Goal: Task Accomplishment & Management: Use online tool/utility

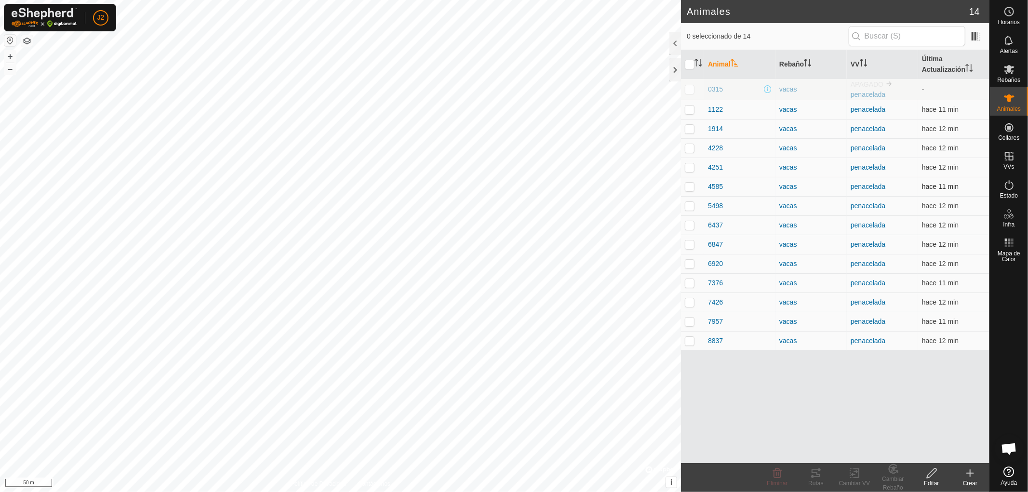
click at [690, 185] on p-checkbox at bounding box center [690, 187] width 10 height 8
click at [816, 479] on div "Rutas" at bounding box center [815, 483] width 39 height 9
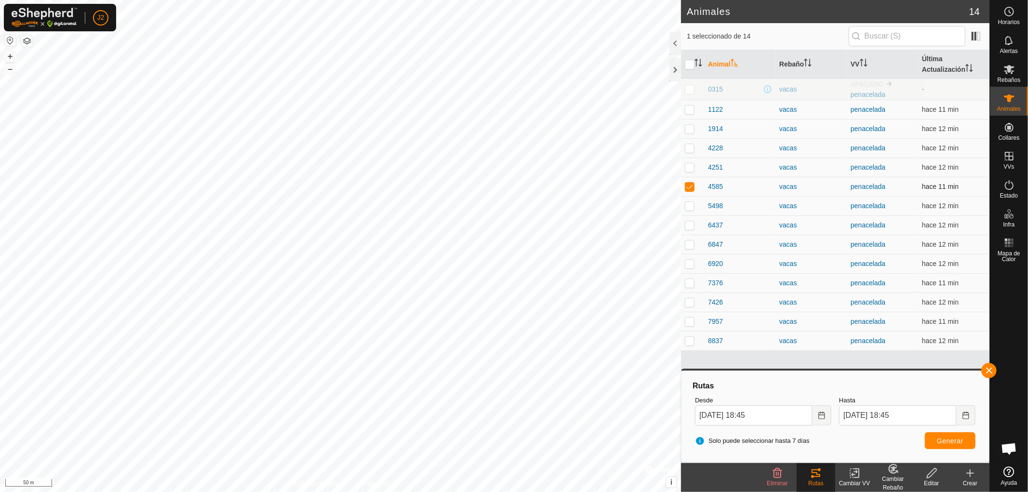
click at [691, 188] on p-checkbox at bounding box center [690, 187] width 10 height 8
checkbox input "false"
click at [989, 371] on button "button" at bounding box center [988, 370] width 15 height 15
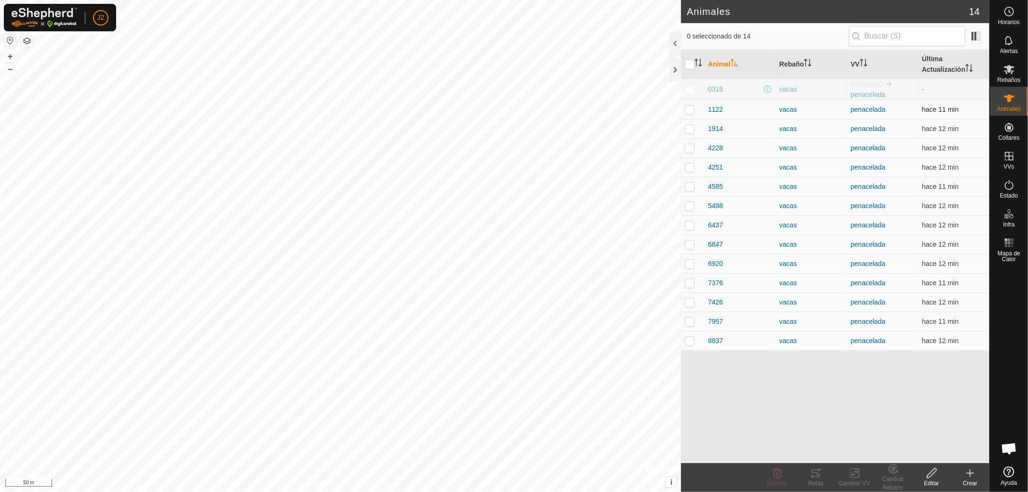
click at [690, 107] on p-checkbox at bounding box center [690, 110] width 10 height 8
click at [818, 481] on div "Rutas" at bounding box center [815, 483] width 39 height 9
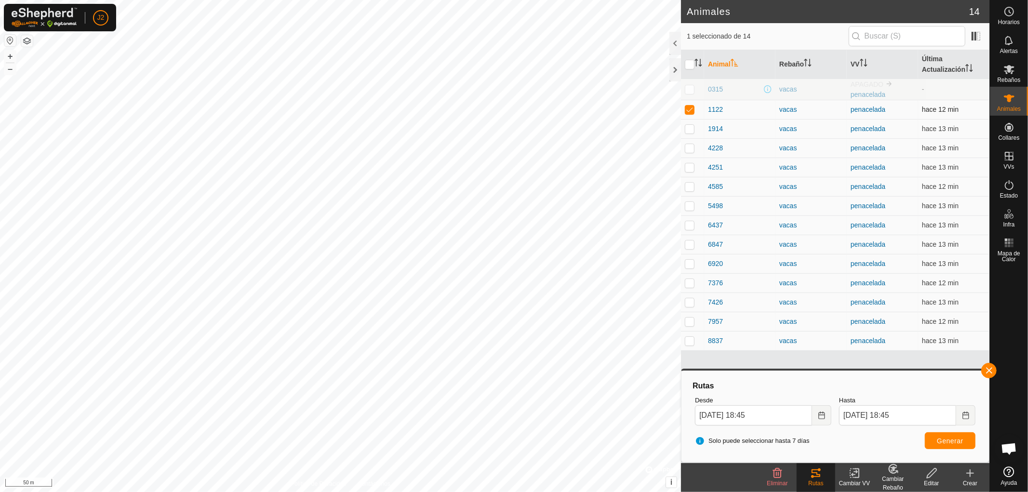
click at [687, 109] on p-checkbox at bounding box center [690, 110] width 10 height 8
checkbox input "false"
click at [989, 372] on button "button" at bounding box center [988, 370] width 15 height 15
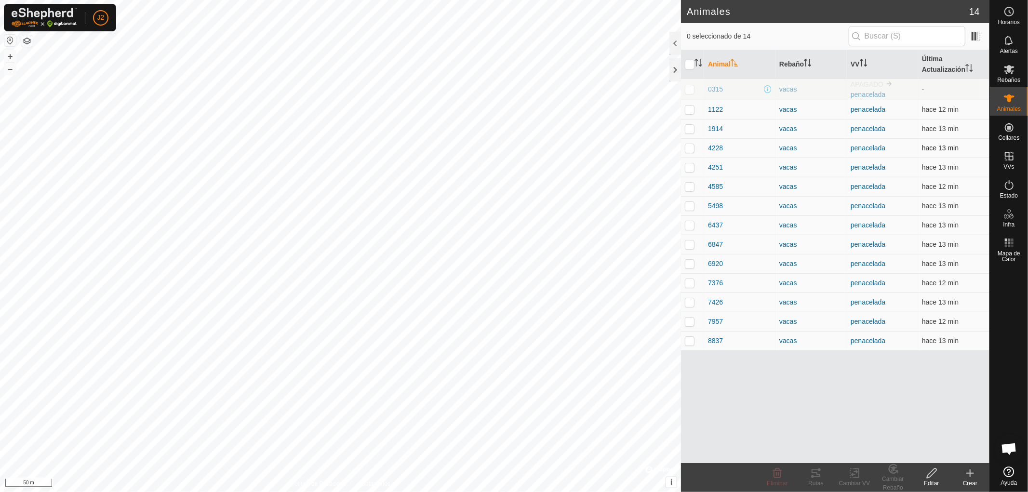
click at [690, 147] on p-checkbox at bounding box center [690, 148] width 10 height 8
checkbox input "true"
click at [815, 478] on icon at bounding box center [816, 473] width 12 height 12
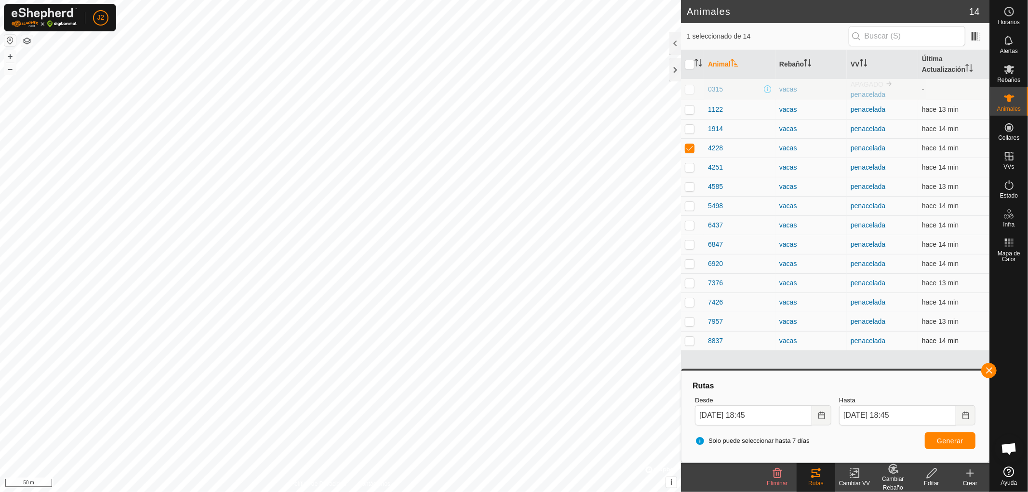
click at [691, 343] on p-checkbox at bounding box center [690, 341] width 10 height 8
checkbox input "true"
click at [686, 146] on p-checkbox at bounding box center [690, 148] width 10 height 8
checkbox input "false"
click at [686, 341] on p-checkbox at bounding box center [690, 341] width 10 height 8
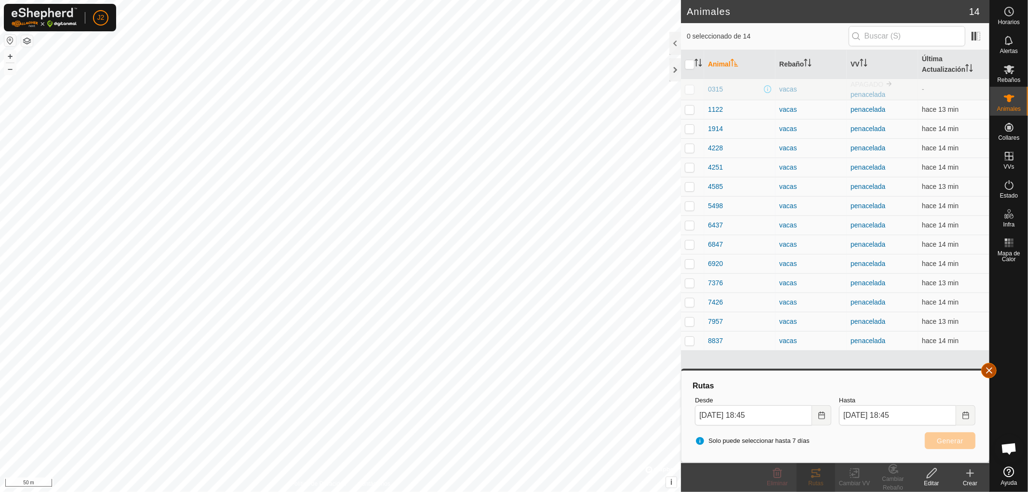
click at [990, 368] on button "button" at bounding box center [988, 370] width 15 height 15
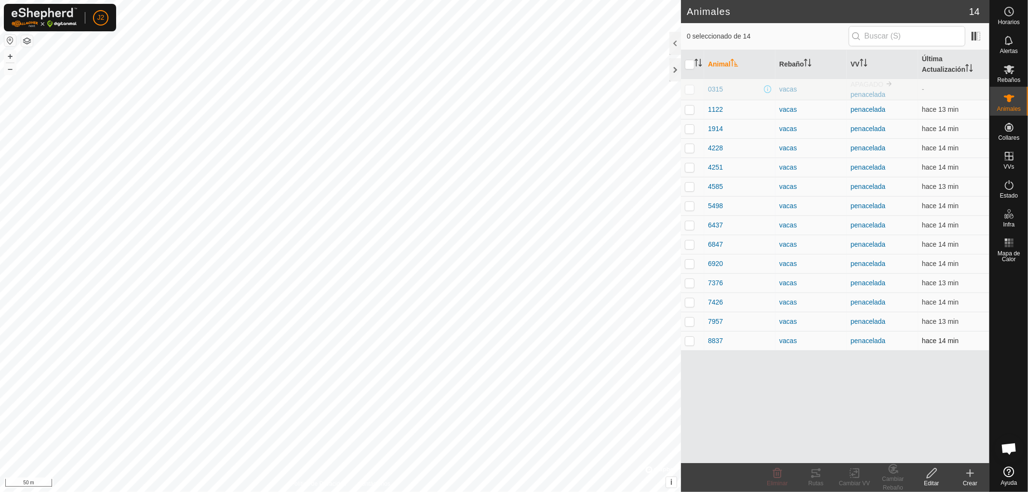
click at [691, 343] on p-checkbox at bounding box center [690, 341] width 10 height 8
click at [817, 477] on icon at bounding box center [816, 473] width 12 height 12
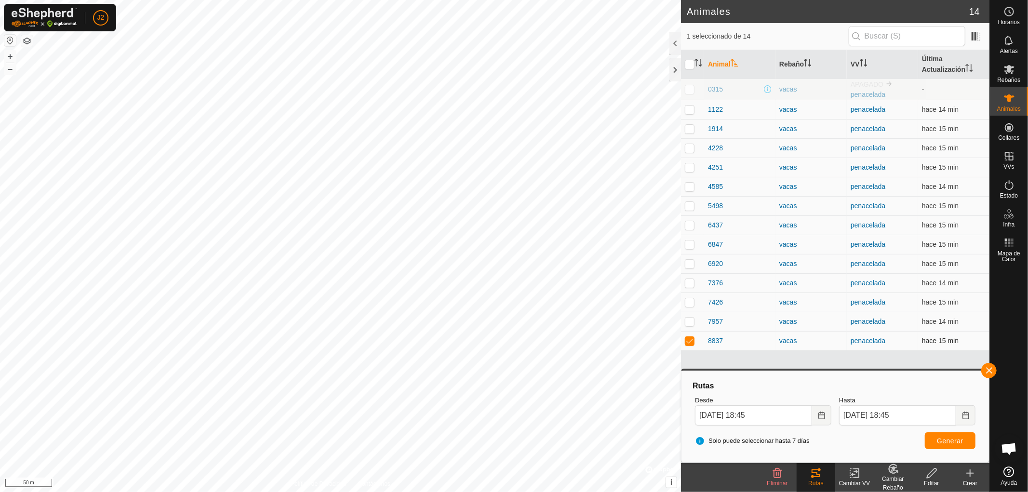
click at [686, 340] on p-checkbox at bounding box center [690, 341] width 10 height 8
checkbox input "false"
click at [985, 364] on button "button" at bounding box center [988, 370] width 15 height 15
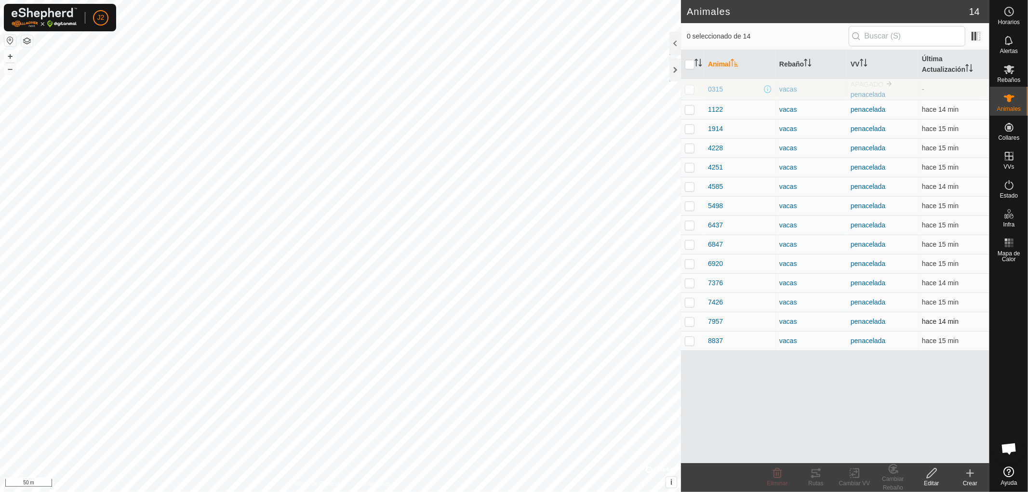
click at [686, 322] on p-checkbox at bounding box center [690, 321] width 10 height 8
click at [814, 475] on icon at bounding box center [816, 473] width 12 height 12
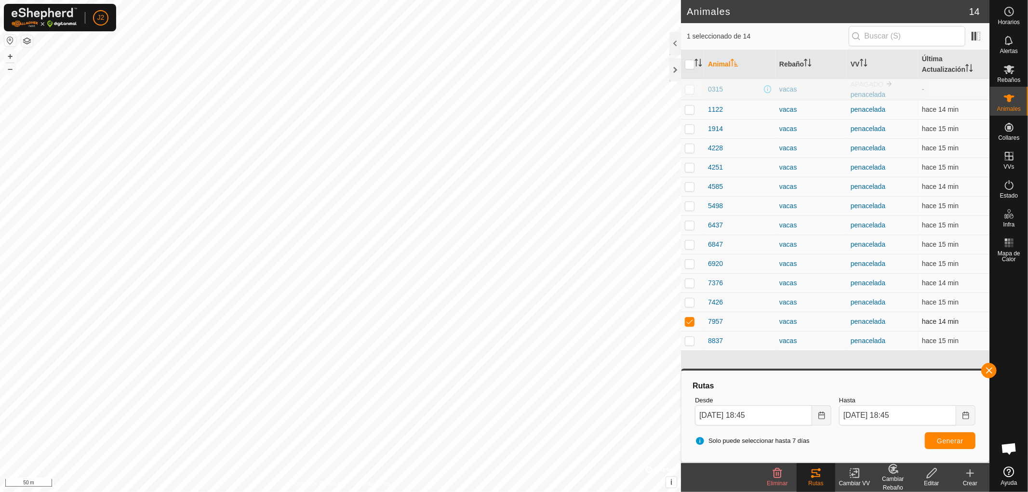
click at [684, 319] on td at bounding box center [692, 321] width 23 height 19
checkbox input "false"
drag, startPoint x: 988, startPoint y: 364, endPoint x: 960, endPoint y: 357, distance: 29.2
click at [988, 364] on button "button" at bounding box center [988, 370] width 15 height 15
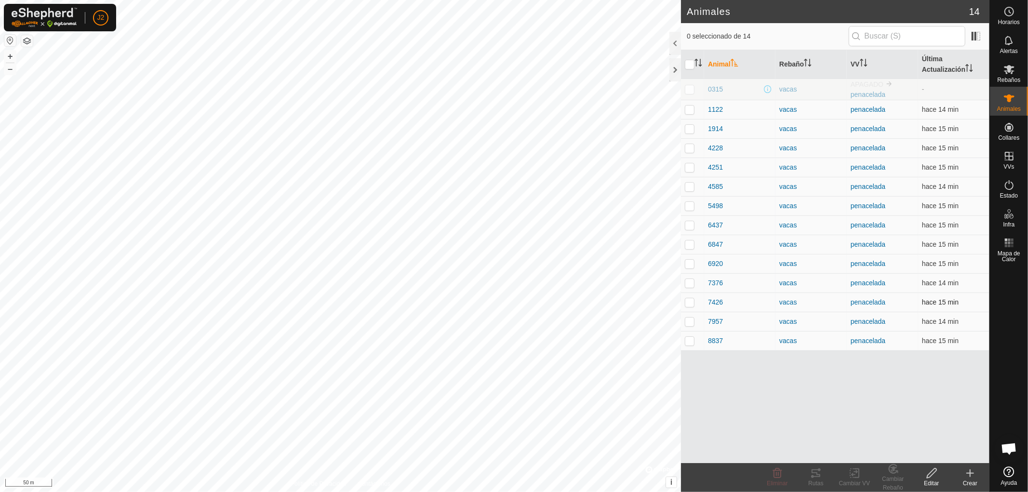
click at [691, 302] on p-checkbox at bounding box center [690, 302] width 10 height 8
click at [817, 479] on div "Rutas" at bounding box center [815, 483] width 39 height 9
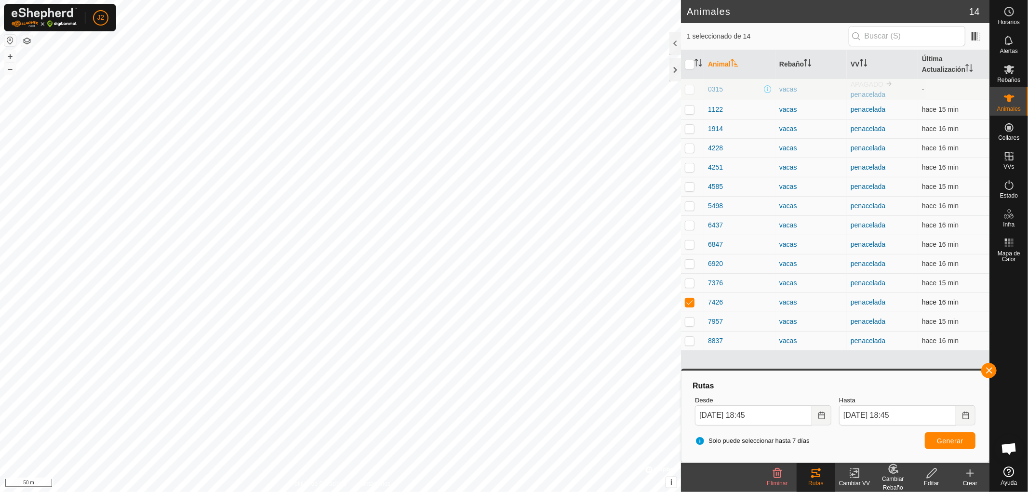
click at [689, 300] on p-checkbox at bounding box center [690, 302] width 10 height 8
checkbox input "false"
click at [988, 368] on button "button" at bounding box center [988, 370] width 15 height 15
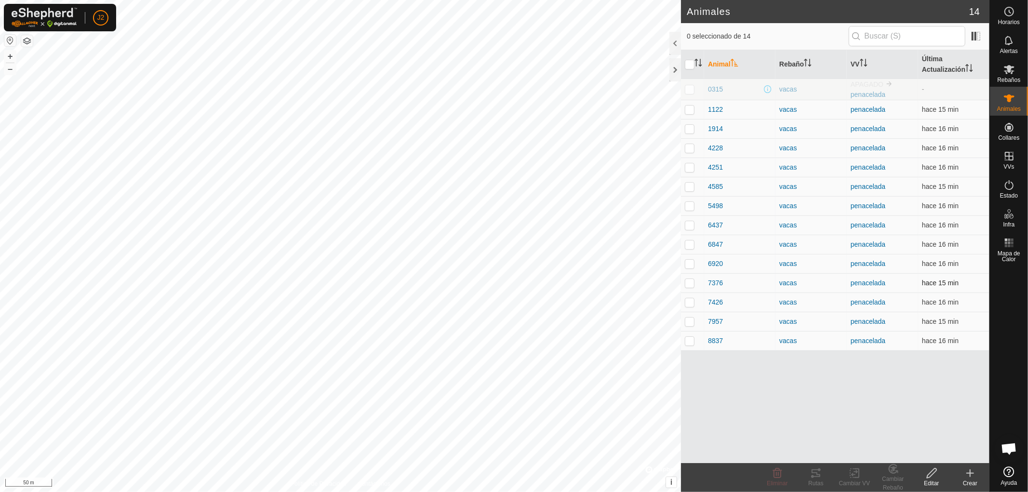
click at [690, 285] on p-checkbox at bounding box center [690, 283] width 10 height 8
click at [818, 475] on icon at bounding box center [816, 473] width 12 height 12
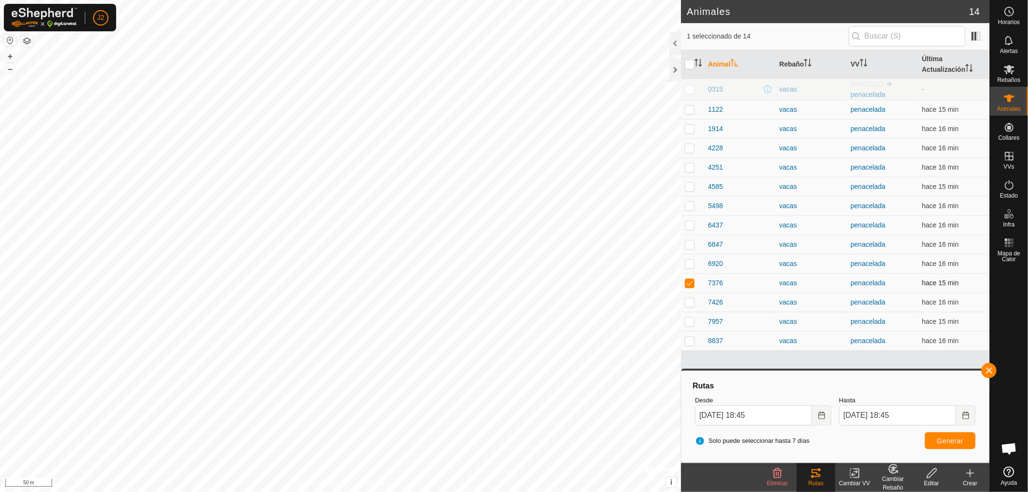
click at [691, 282] on p-checkbox at bounding box center [690, 283] width 10 height 8
checkbox input "false"
click at [991, 369] on button "button" at bounding box center [988, 370] width 15 height 15
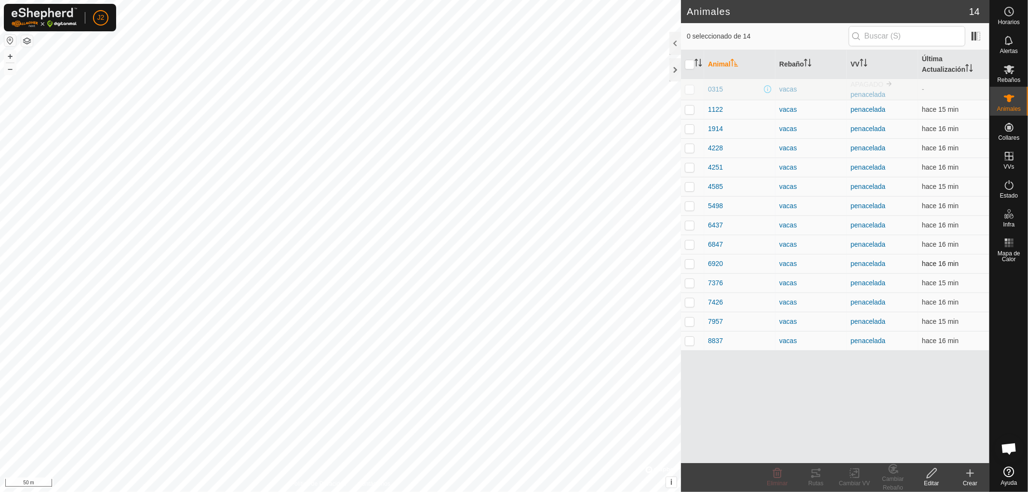
click at [687, 263] on p-checkbox at bounding box center [690, 264] width 10 height 8
click at [810, 479] on div "Rutas" at bounding box center [815, 483] width 39 height 9
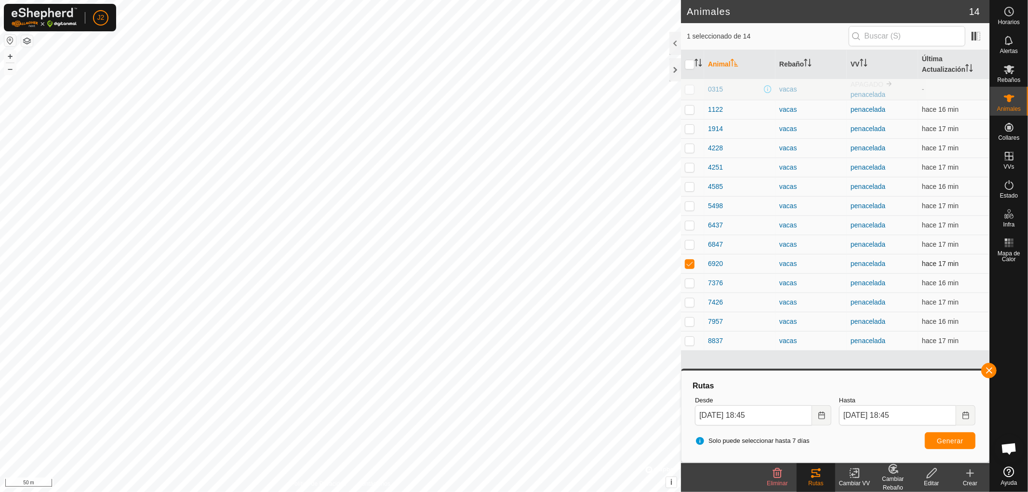
click at [694, 263] on p-checkbox at bounding box center [690, 264] width 10 height 8
checkbox input "false"
click at [988, 369] on button "button" at bounding box center [988, 370] width 15 height 15
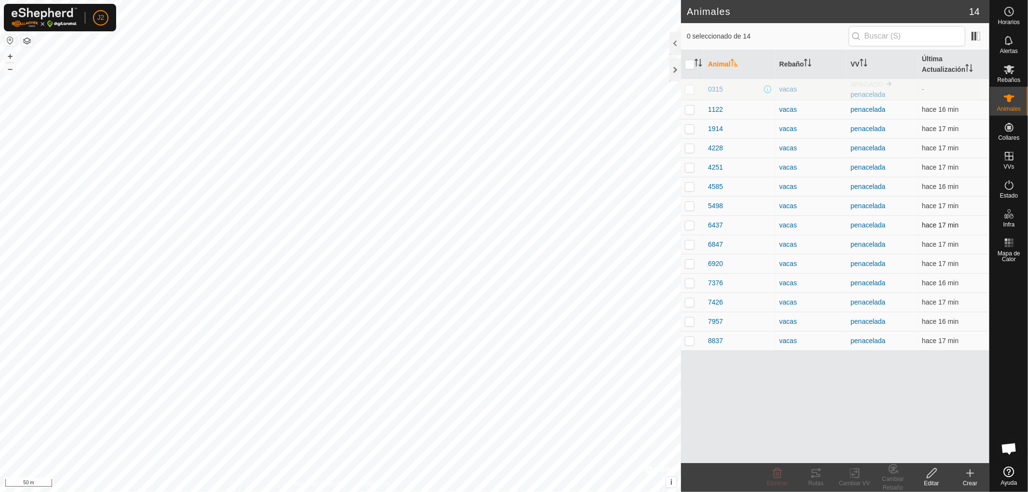
click at [688, 226] on p-checkbox at bounding box center [690, 225] width 10 height 8
click at [817, 477] on icon at bounding box center [816, 473] width 12 height 12
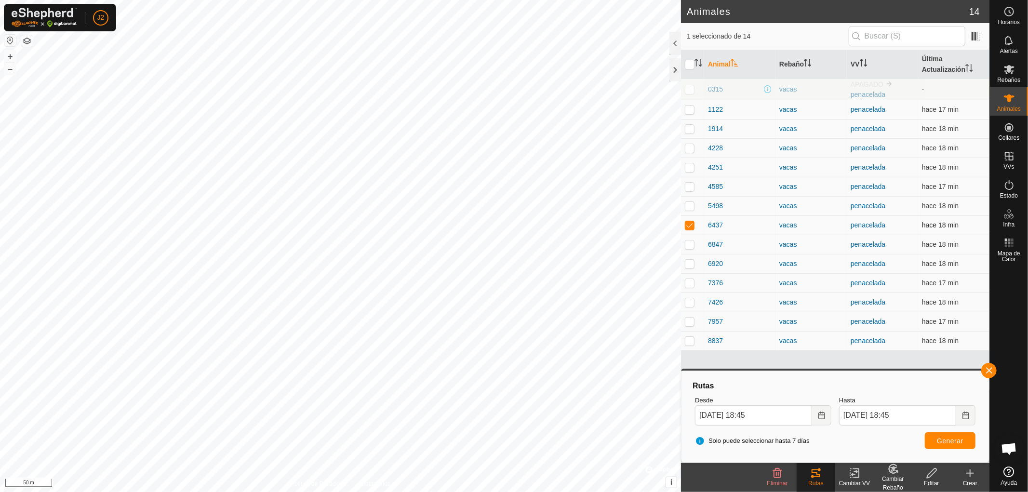
click at [687, 222] on p-checkbox at bounding box center [690, 225] width 10 height 8
checkbox input "false"
click at [985, 369] on button "button" at bounding box center [988, 370] width 15 height 15
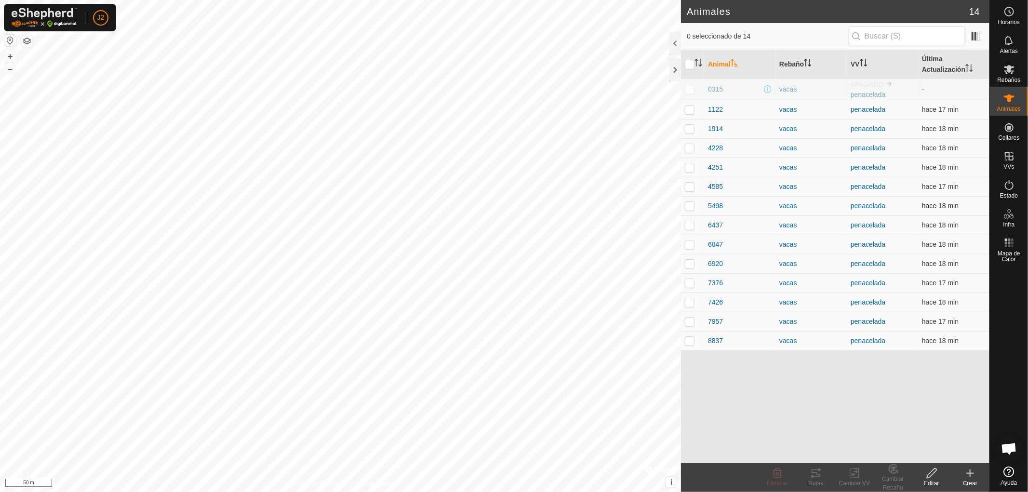
click at [688, 206] on p-checkbox at bounding box center [690, 206] width 10 height 8
click at [816, 477] on icon at bounding box center [815, 473] width 9 height 8
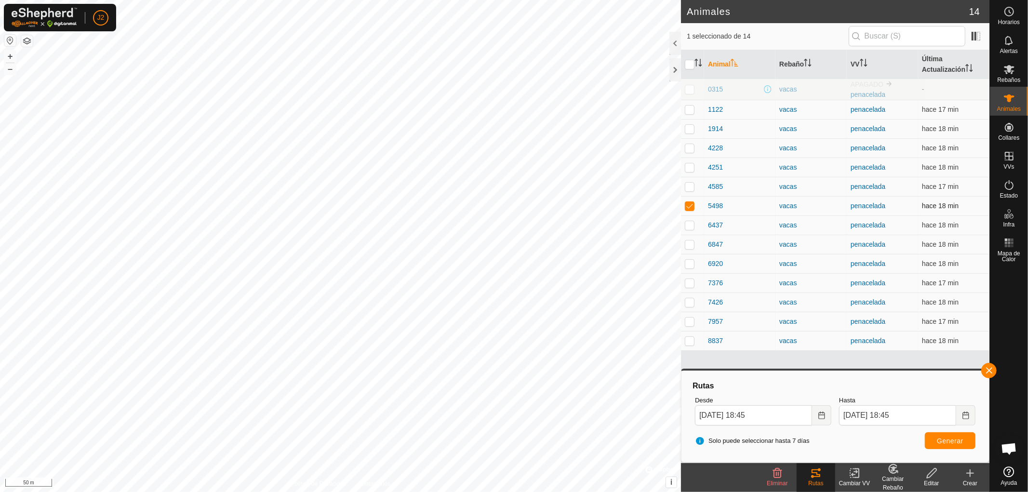
click at [685, 206] on p-checkbox at bounding box center [690, 206] width 10 height 8
checkbox input "false"
click at [985, 370] on button "button" at bounding box center [988, 370] width 15 height 15
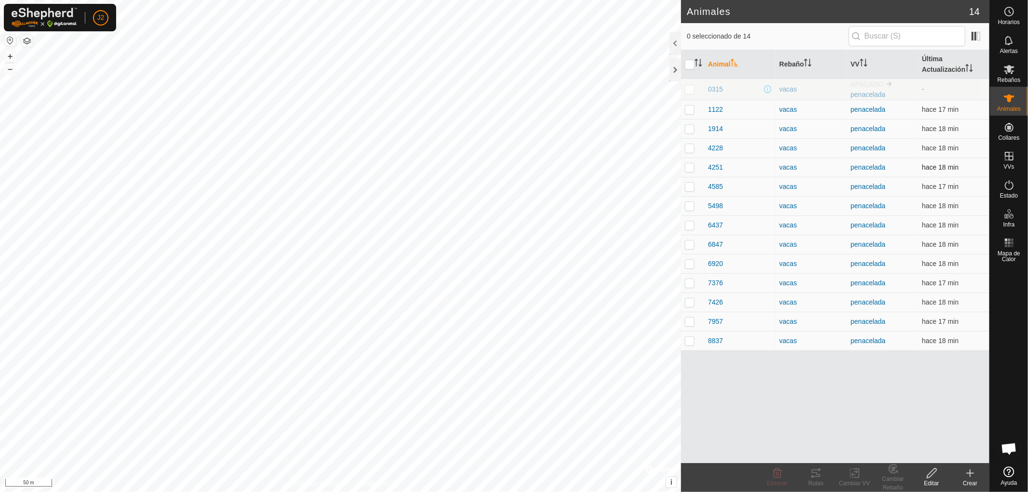
click at [691, 167] on p-checkbox at bounding box center [690, 167] width 10 height 8
click at [818, 475] on icon at bounding box center [816, 473] width 12 height 12
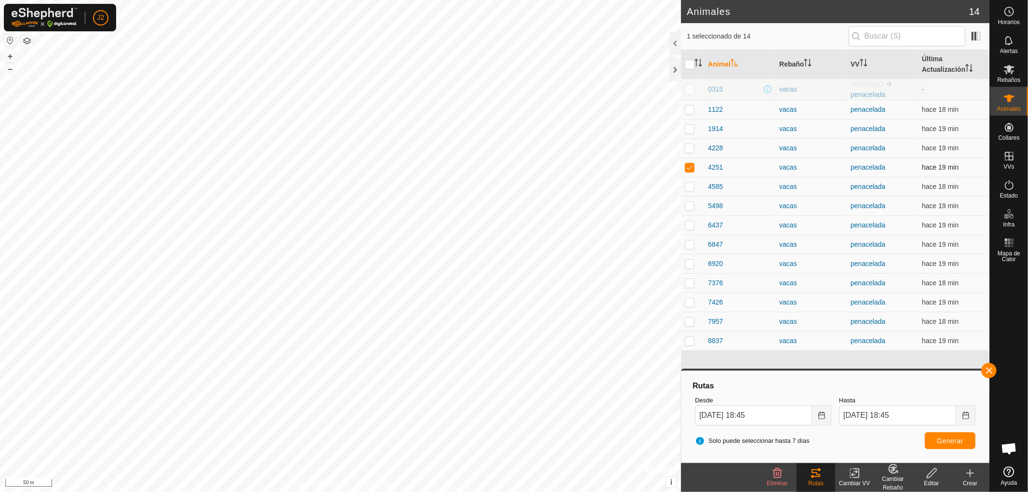
click at [685, 168] on p-checkbox at bounding box center [690, 167] width 10 height 8
checkbox input "false"
click at [989, 368] on button "button" at bounding box center [988, 370] width 15 height 15
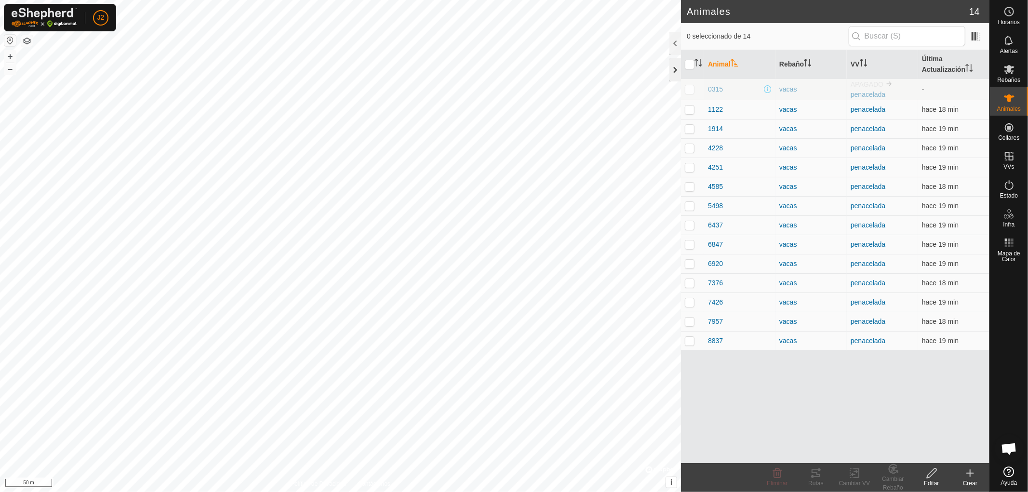
click at [673, 74] on div at bounding box center [675, 69] width 12 height 23
